Goal: Find specific page/section: Find specific page/section

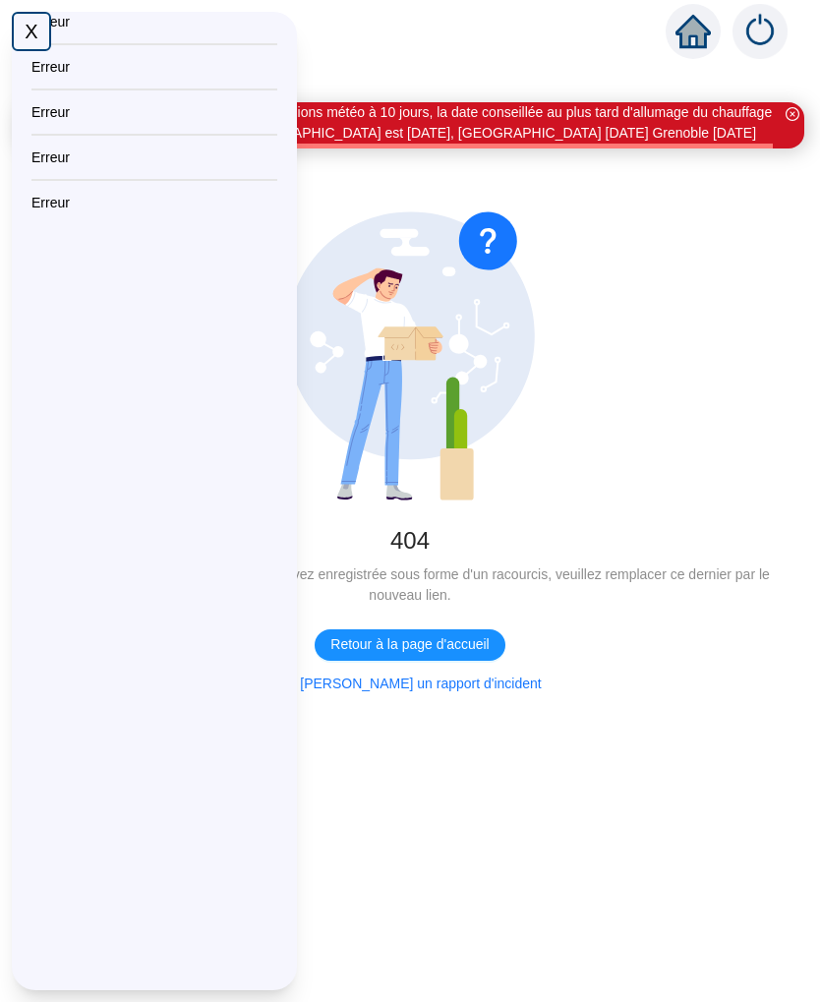
click at [35, 21] on div "X" at bounding box center [31, 31] width 39 height 39
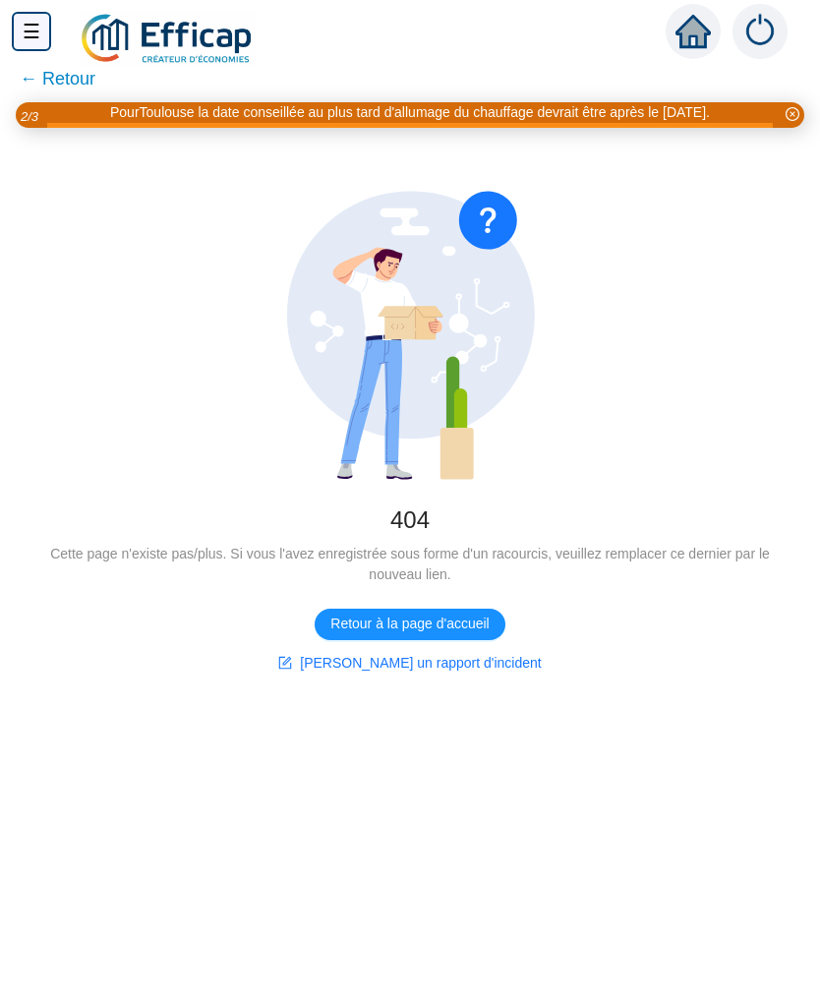
click at [470, 636] on button "Retour à la page d'accueil" at bounding box center [410, 624] width 190 height 31
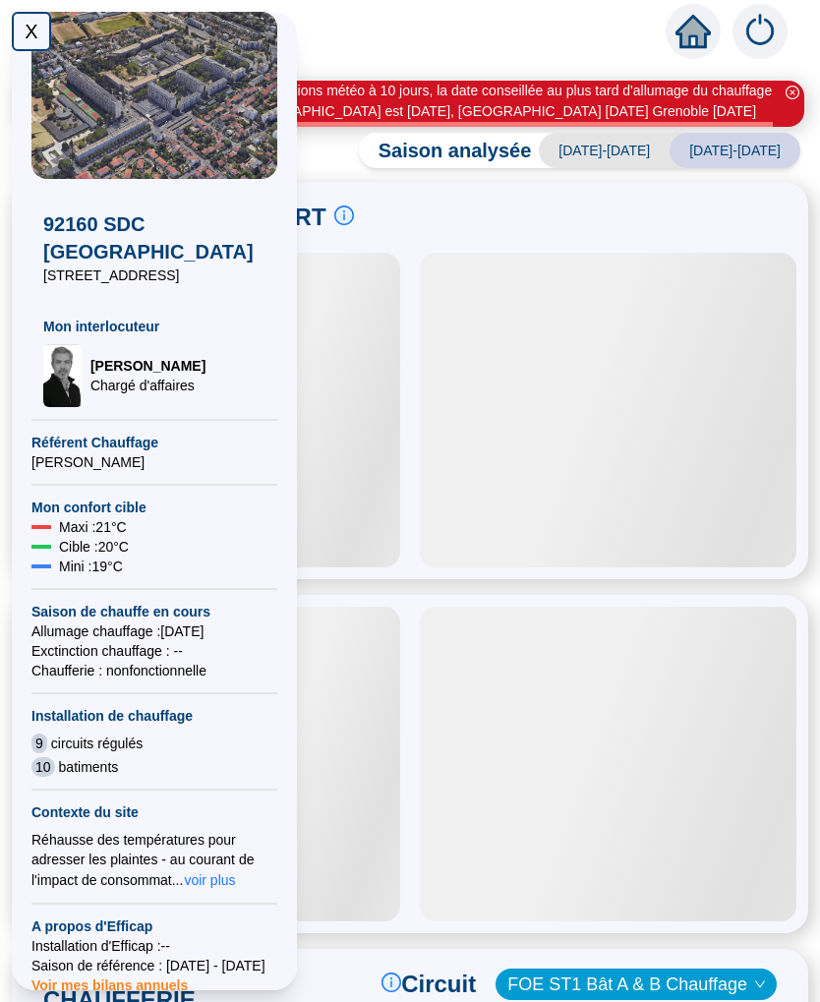
click at [32, 37] on div "X" at bounding box center [31, 31] width 39 height 39
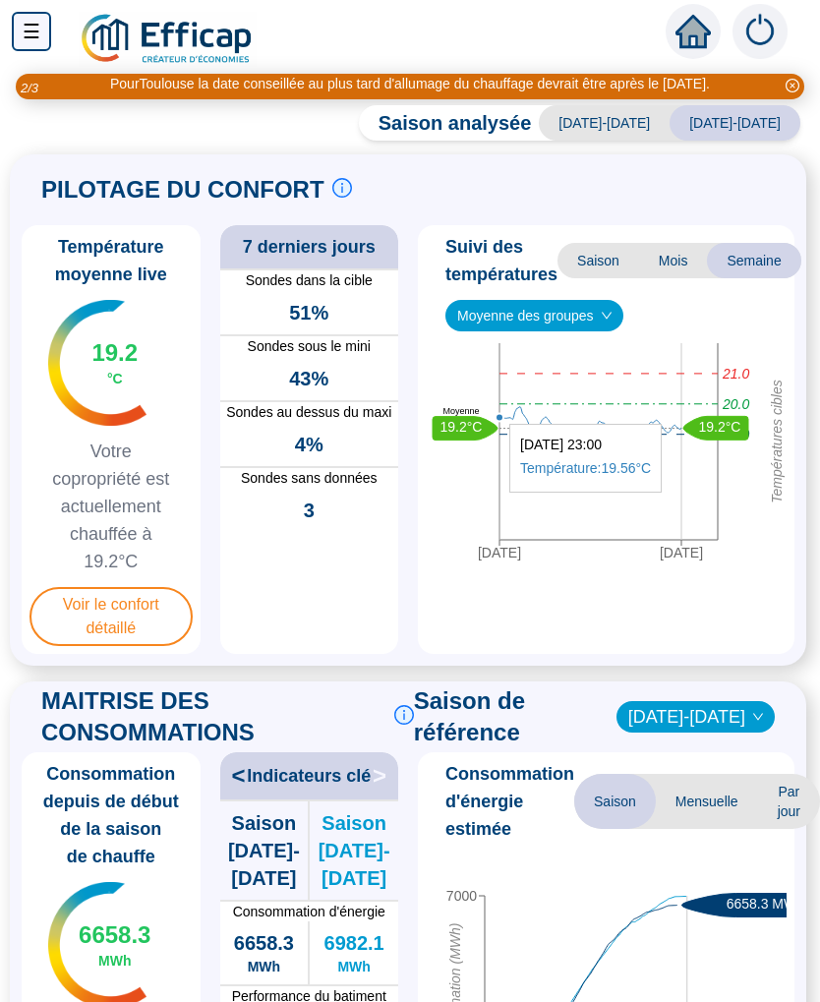
scroll to position [0, 17]
click at [118, 606] on span "Voir le confort détaillé" at bounding box center [110, 616] width 163 height 59
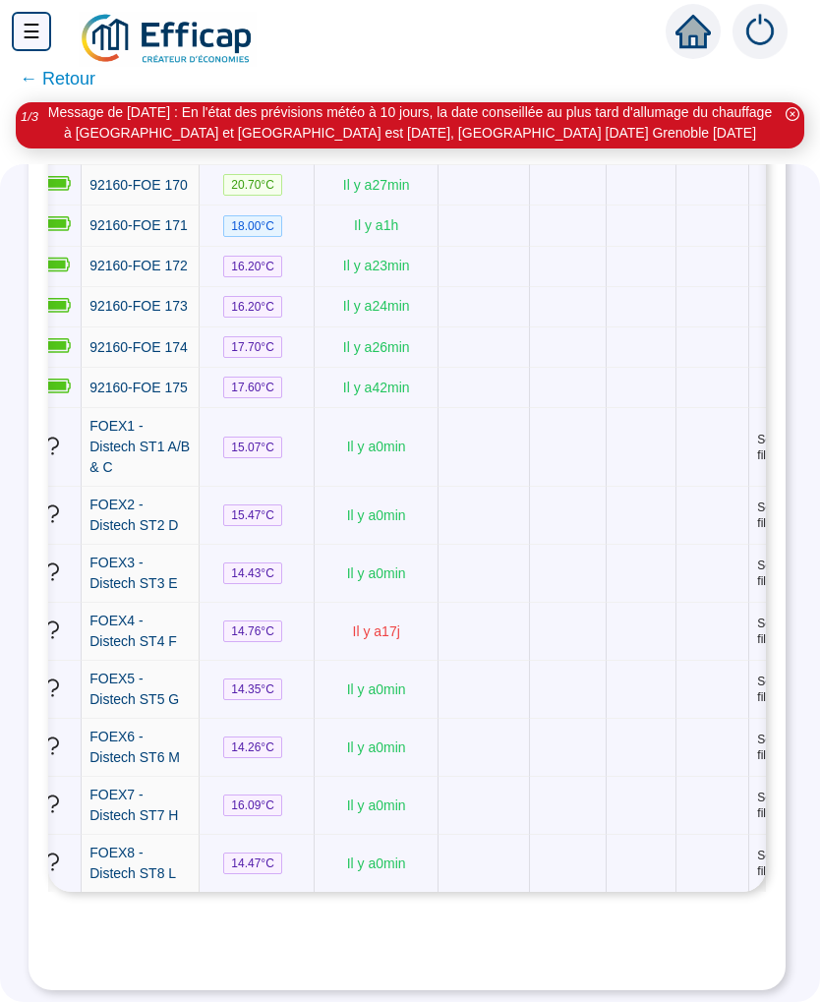
scroll to position [0, 8]
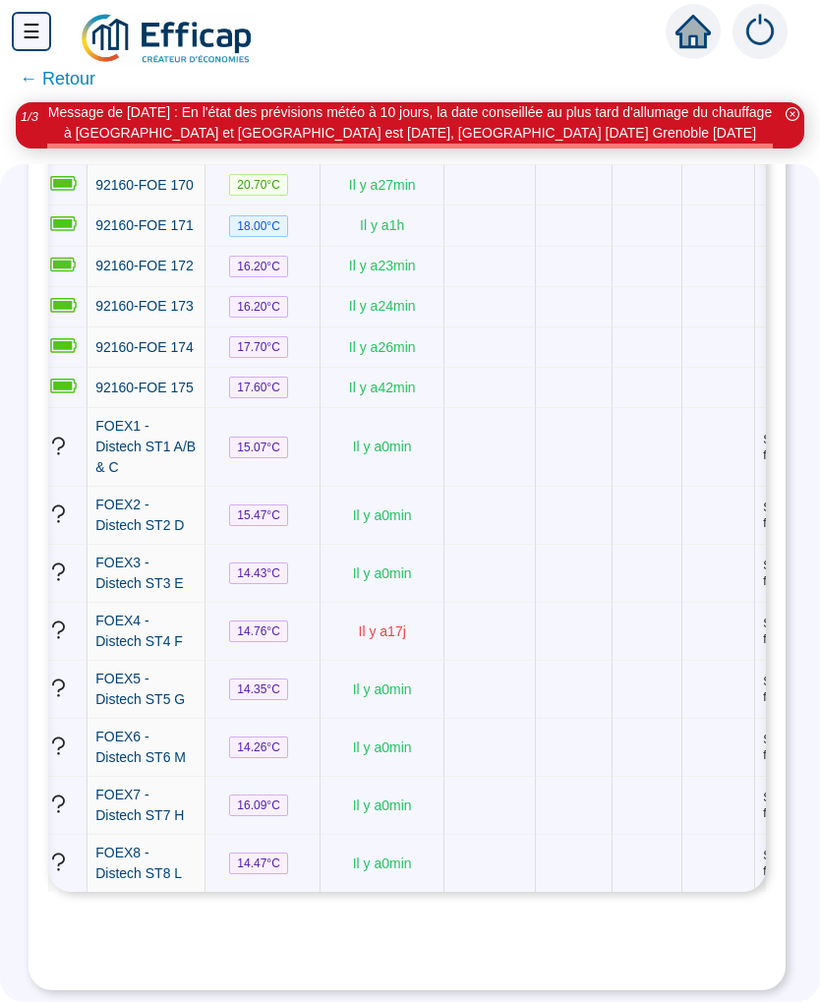
click at [764, 34] on img at bounding box center [760, 31] width 55 height 55
